Goal: Task Accomplishment & Management: Manage account settings

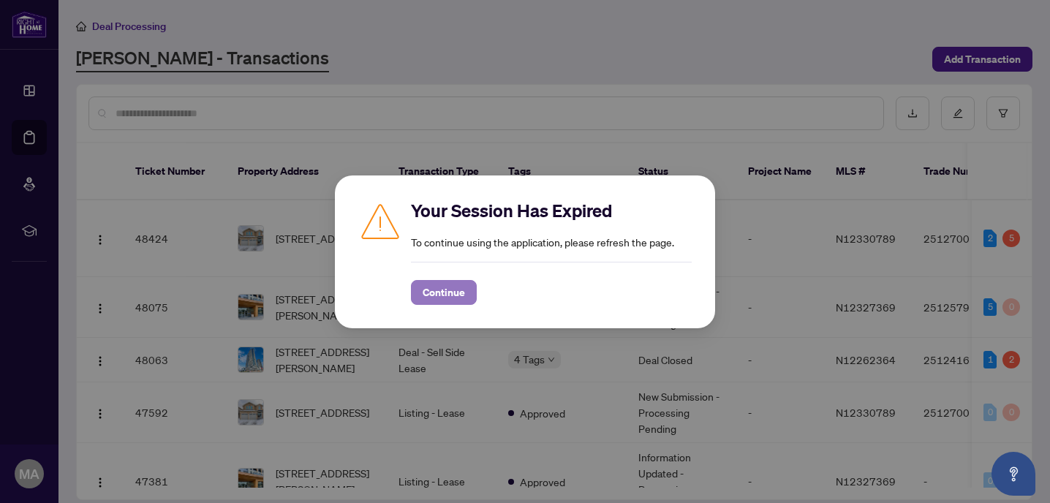
click at [440, 300] on span "Continue" at bounding box center [444, 292] width 42 height 23
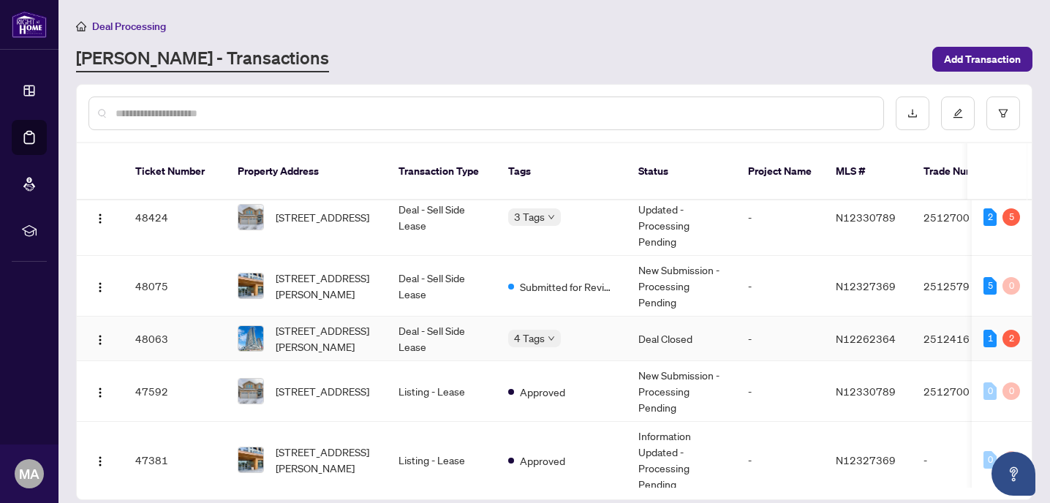
scroll to position [20, 0]
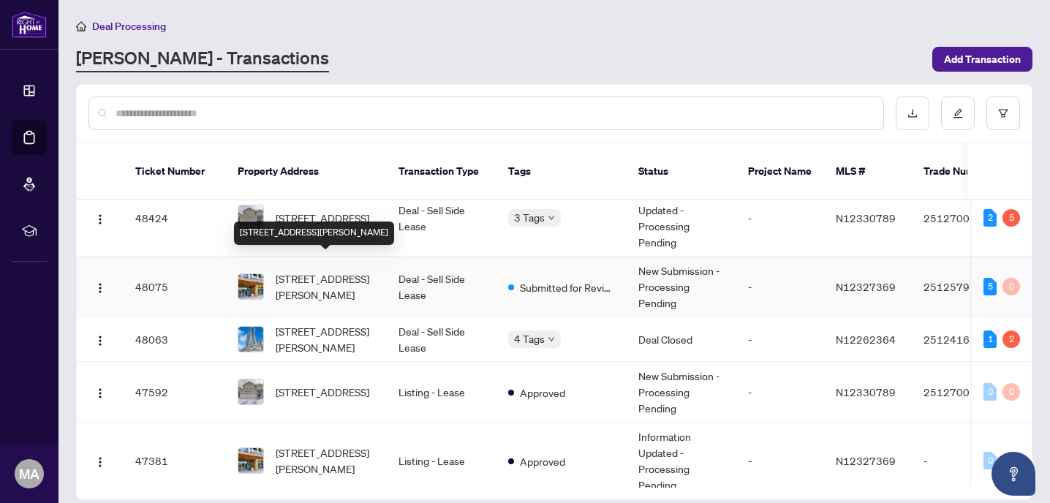
click at [342, 271] on span "[STREET_ADDRESS][PERSON_NAME]" at bounding box center [325, 287] width 99 height 32
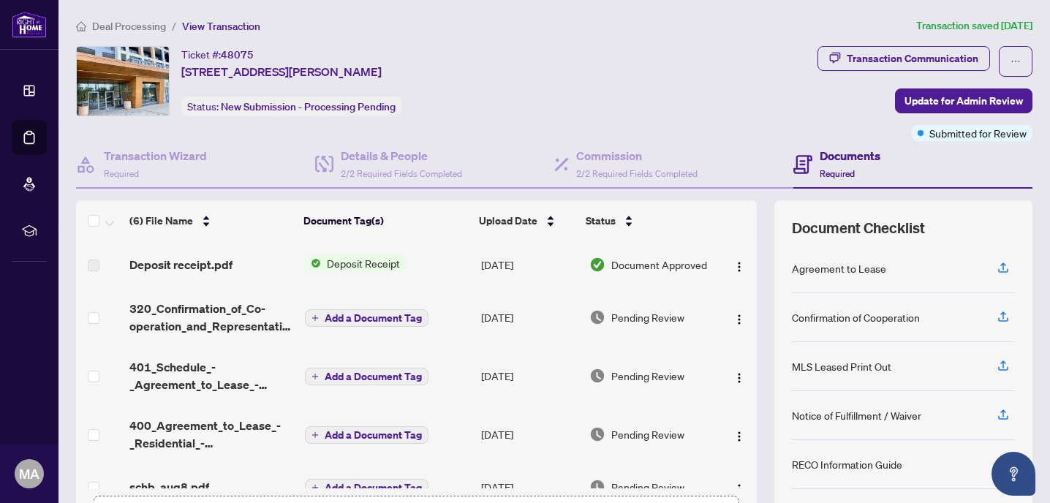
drag, startPoint x: 756, startPoint y: 409, endPoint x: 754, endPoint y: 459, distance: 50.5
click at [754, 459] on div "(6) File Name Document Tag(s) Upload Date Status Deposit receipt.pdf Deposit Re…" at bounding box center [554, 379] width 957 height 358
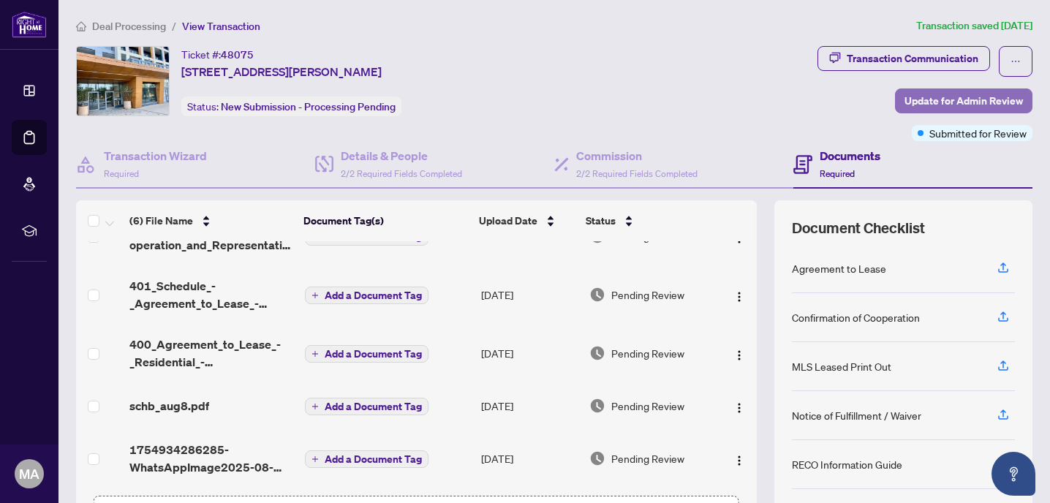
click at [913, 105] on span "Update for Admin Review" at bounding box center [964, 100] width 119 height 23
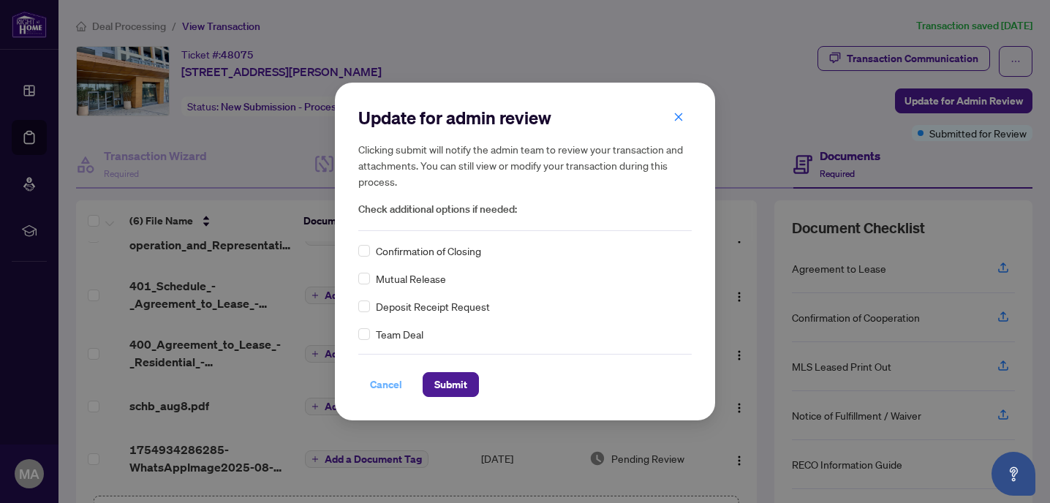
click at [385, 383] on span "Cancel" at bounding box center [386, 384] width 32 height 23
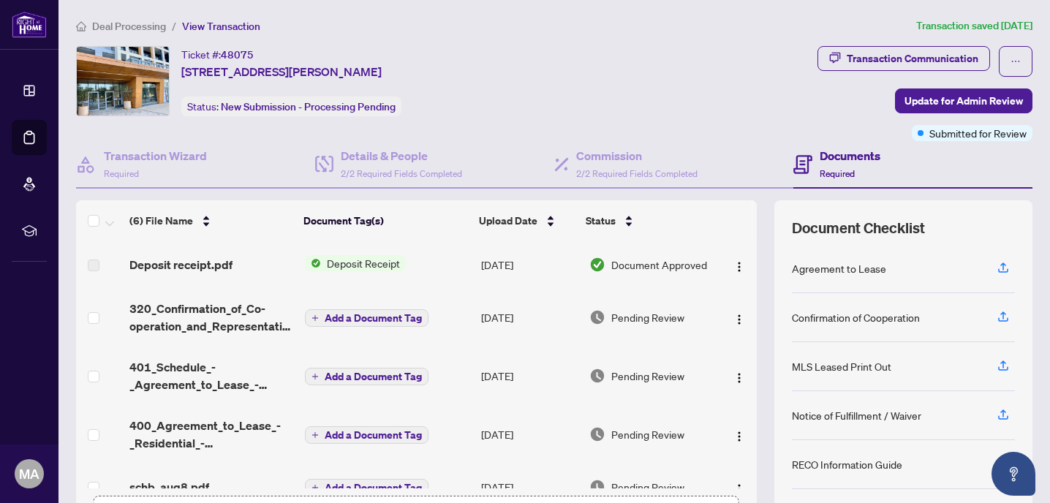
click at [339, 260] on span "Deposit Receipt" at bounding box center [363, 263] width 85 height 16
click at [373, 265] on span "Deposit Receipt" at bounding box center [363, 263] width 85 height 16
click at [516, 263] on td "[DATE]" at bounding box center [529, 264] width 108 height 47
click at [934, 103] on span "Update for Admin Review" at bounding box center [964, 100] width 119 height 23
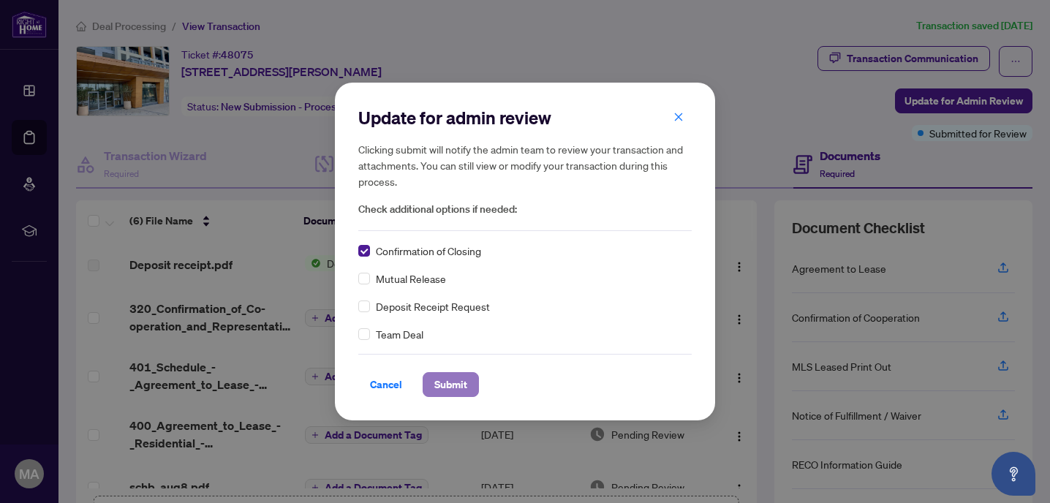
click at [452, 391] on span "Submit" at bounding box center [451, 384] width 33 height 23
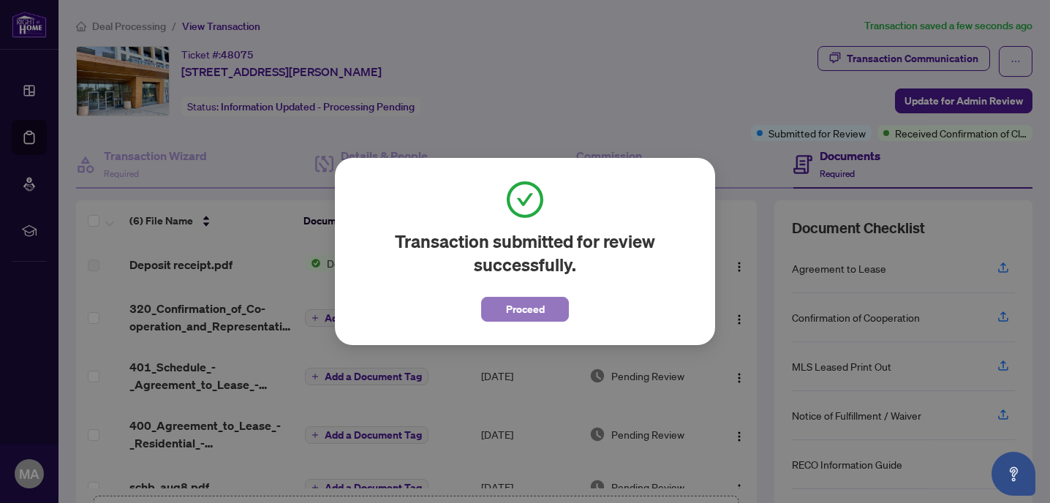
click at [516, 304] on span "Proceed" at bounding box center [525, 309] width 39 height 23
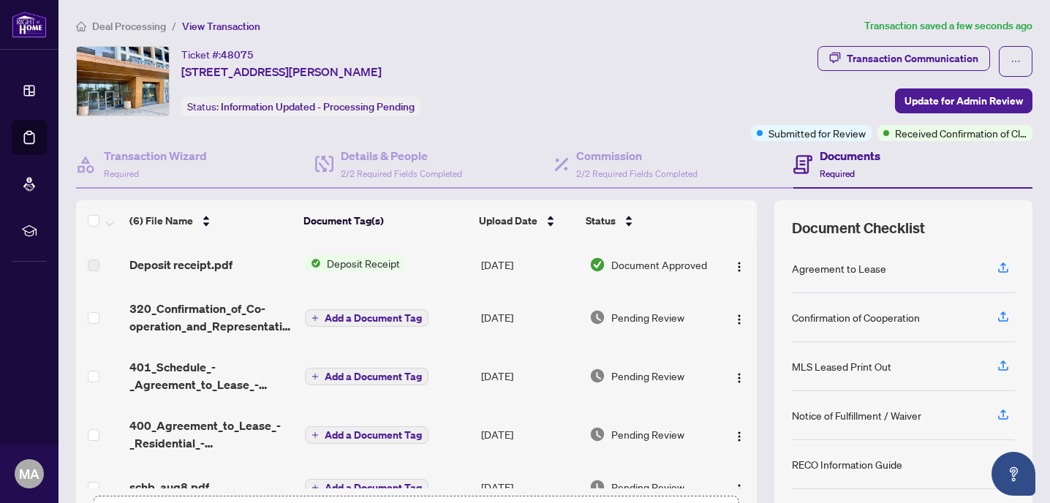
click at [135, 24] on span "Deal Processing" at bounding box center [129, 26] width 74 height 13
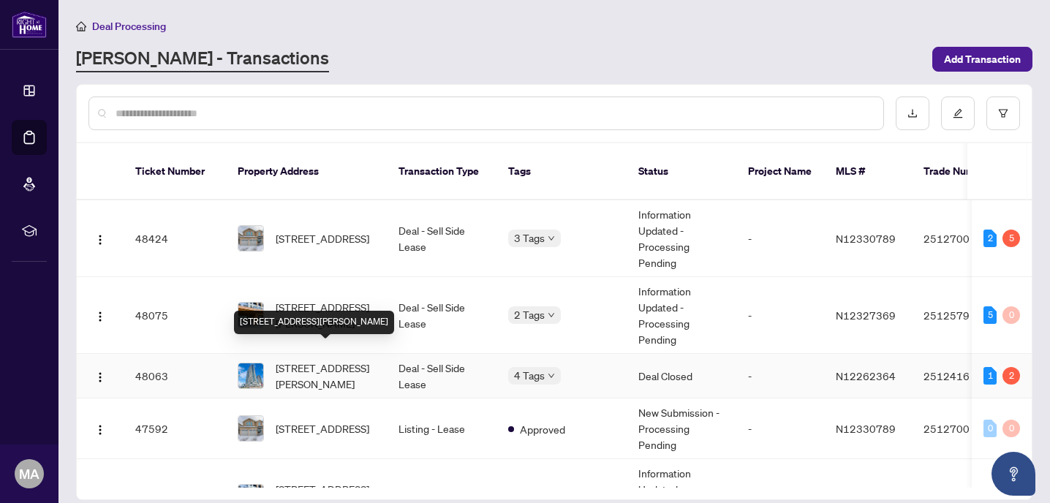
click at [323, 360] on span "[STREET_ADDRESS][PERSON_NAME]" at bounding box center [325, 376] width 99 height 32
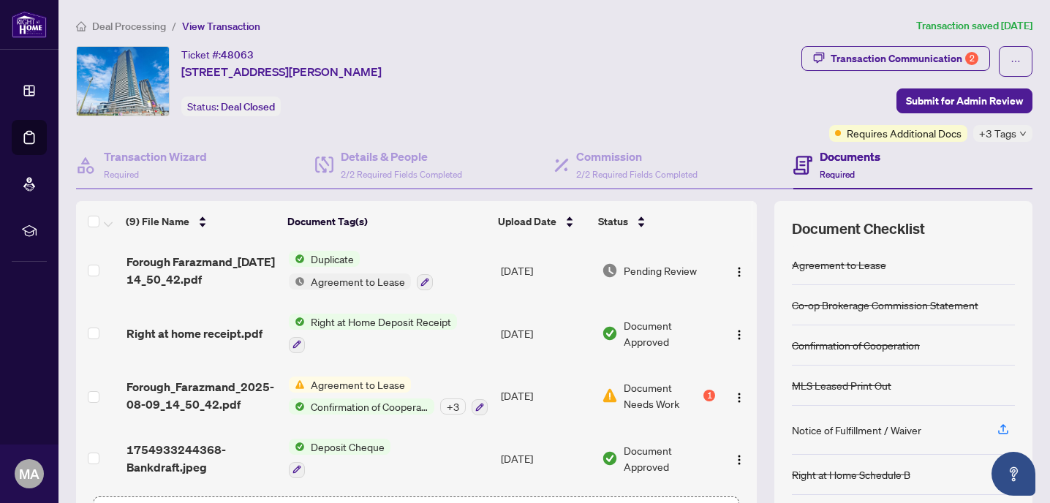
scroll to position [303, 0]
click at [938, 50] on div "Transaction Communication 2" at bounding box center [905, 58] width 148 height 23
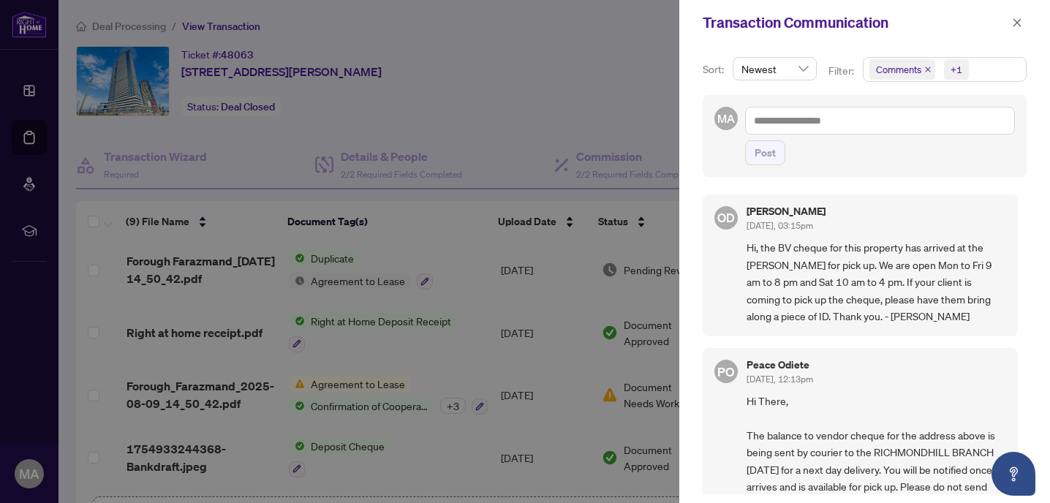
click at [988, 72] on span "Comments +1" at bounding box center [945, 69] width 162 height 23
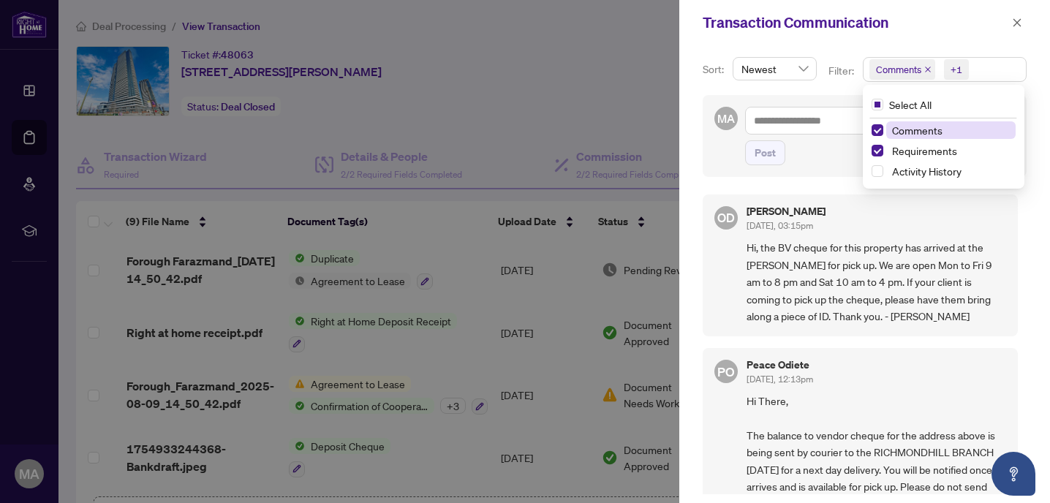
click at [901, 132] on span "Comments" at bounding box center [917, 130] width 50 height 13
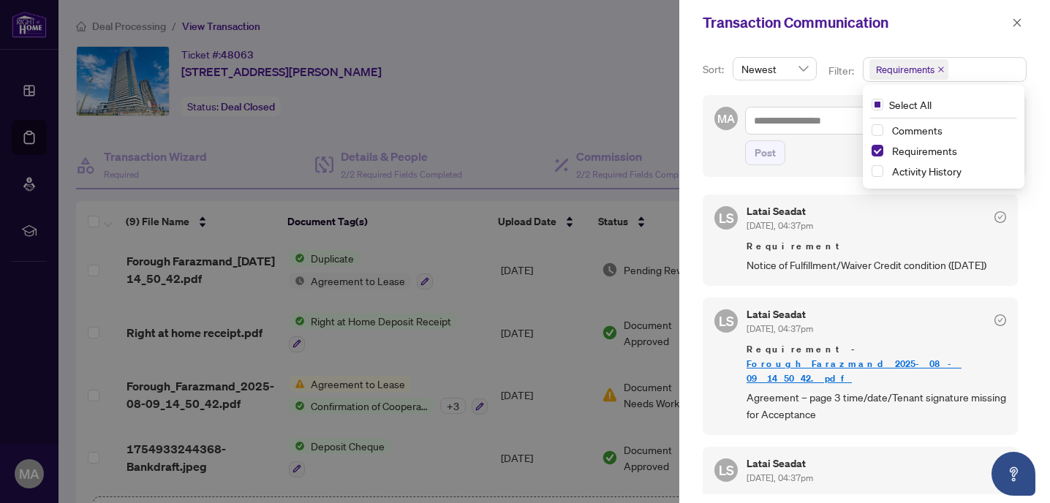
click at [978, 40] on div "Transaction Communication" at bounding box center [865, 22] width 371 height 45
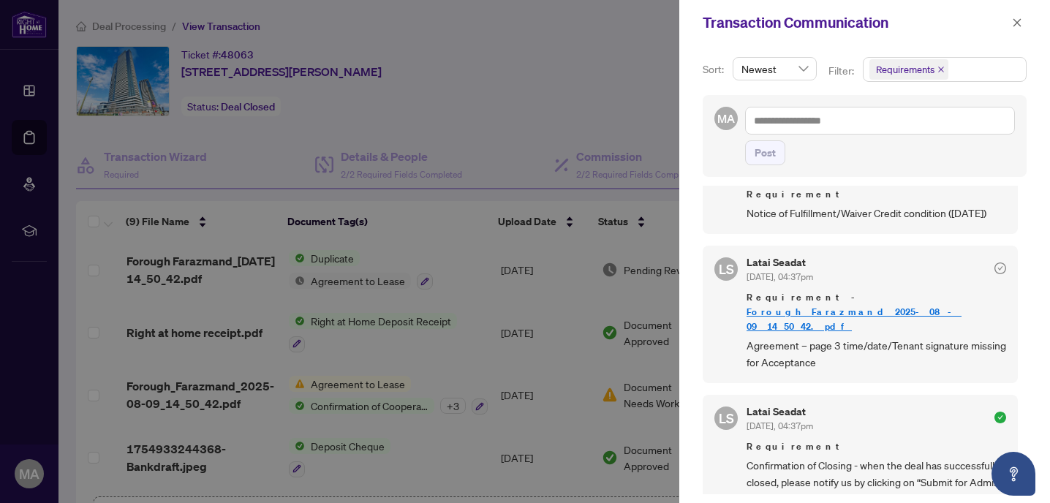
scroll to position [0, 0]
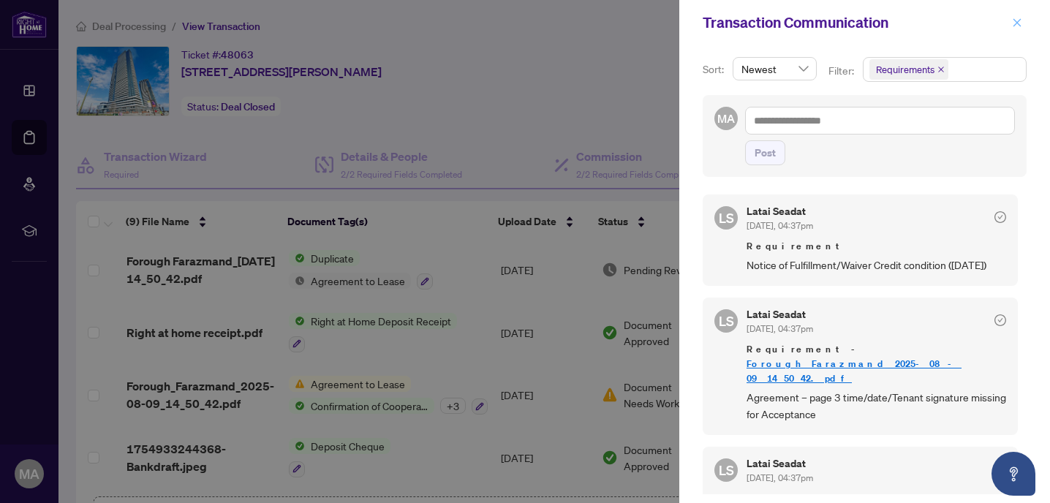
click at [1019, 25] on icon "close" at bounding box center [1018, 22] width 8 height 8
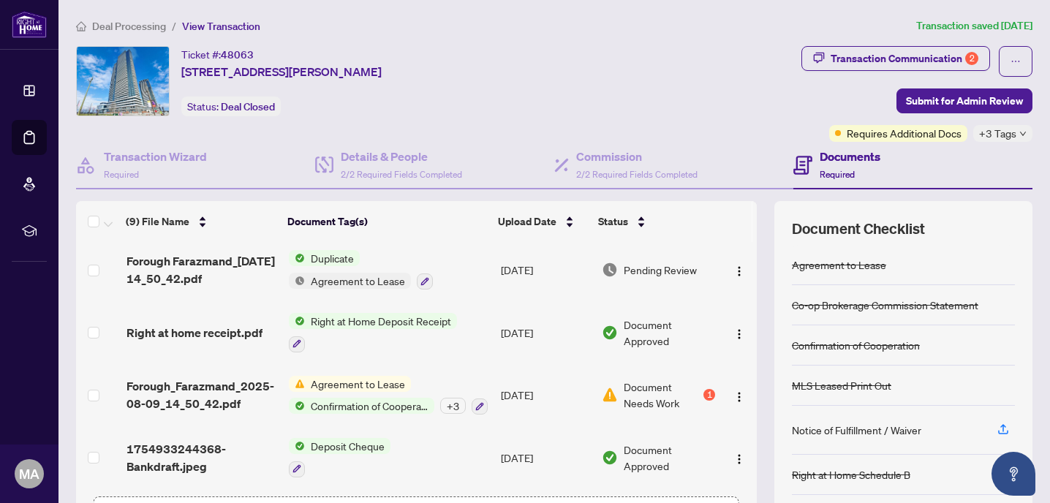
click at [134, 26] on span "Deal Processing" at bounding box center [129, 26] width 74 height 13
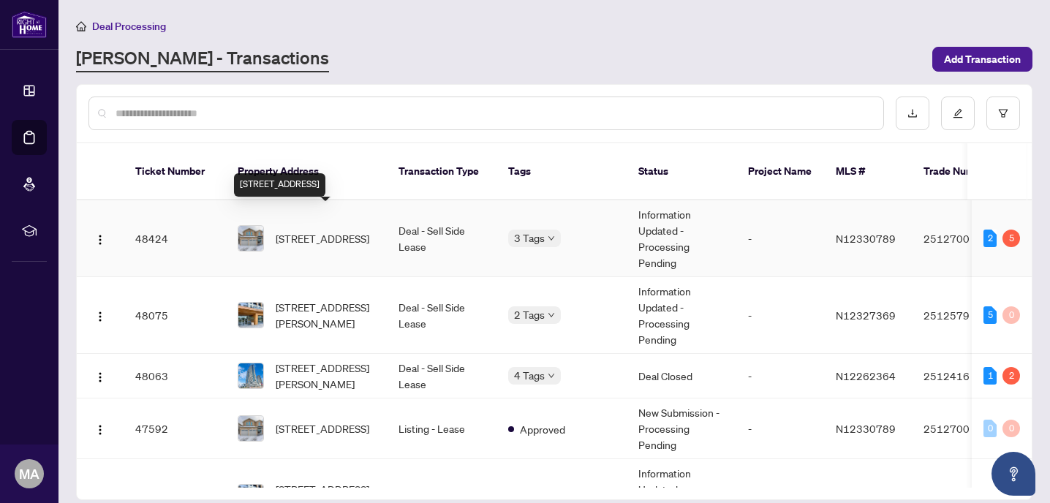
click at [332, 230] on span "[STREET_ADDRESS]" at bounding box center [323, 238] width 94 height 16
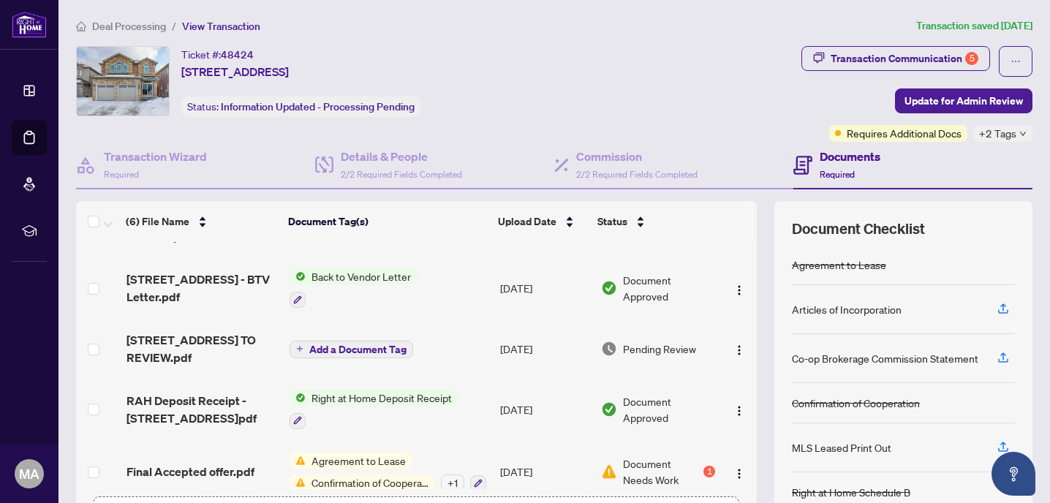
scroll to position [123, 0]
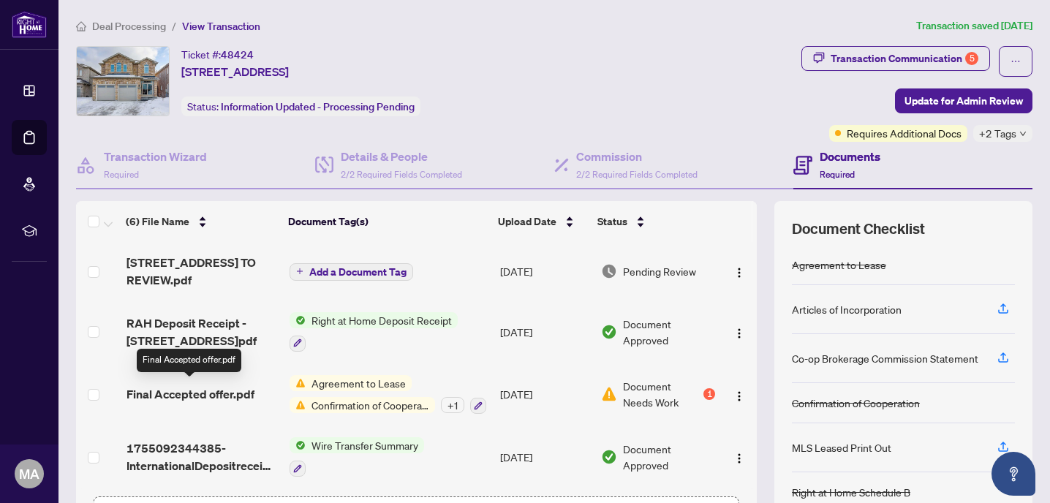
click at [244, 389] on span "Final Accepted offer.pdf" at bounding box center [191, 394] width 128 height 18
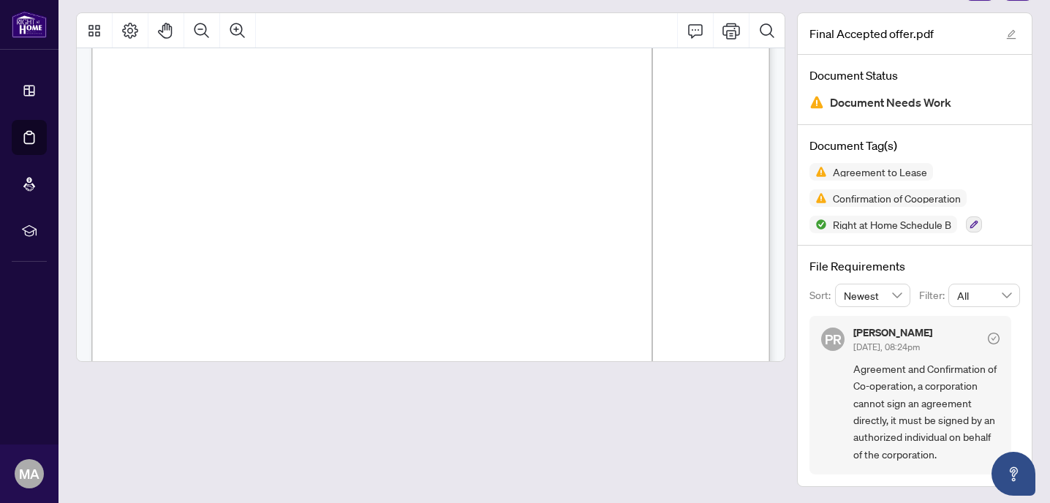
scroll to position [1072, 0]
